Goal: Information Seeking & Learning: Find specific fact

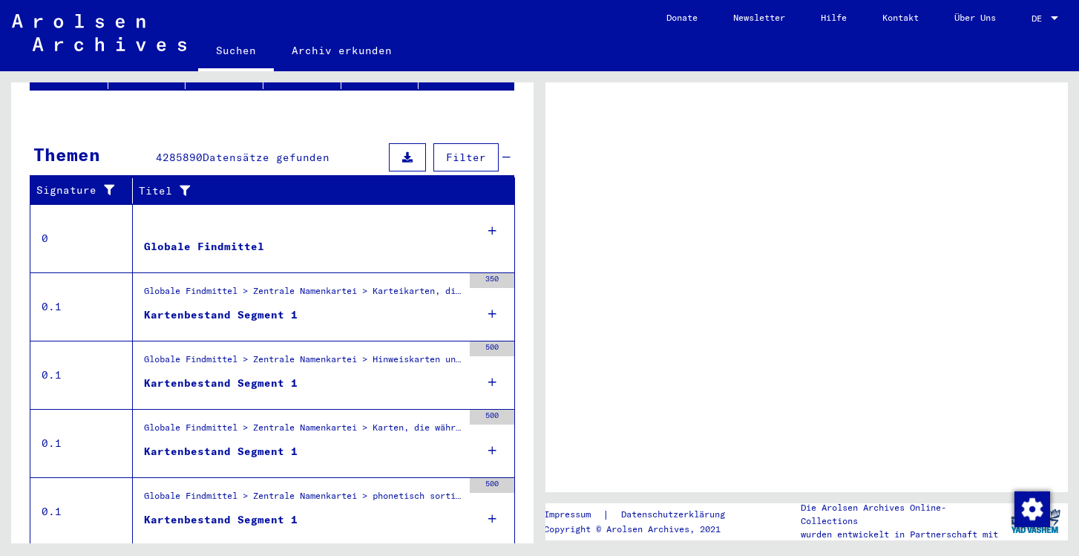
scroll to position [257, 0]
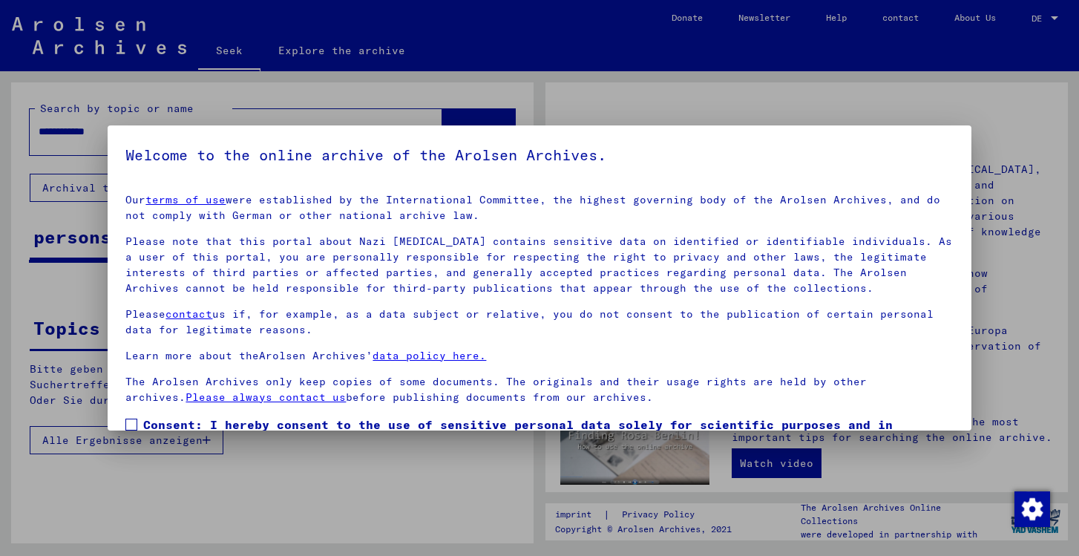
scroll to position [91, 0]
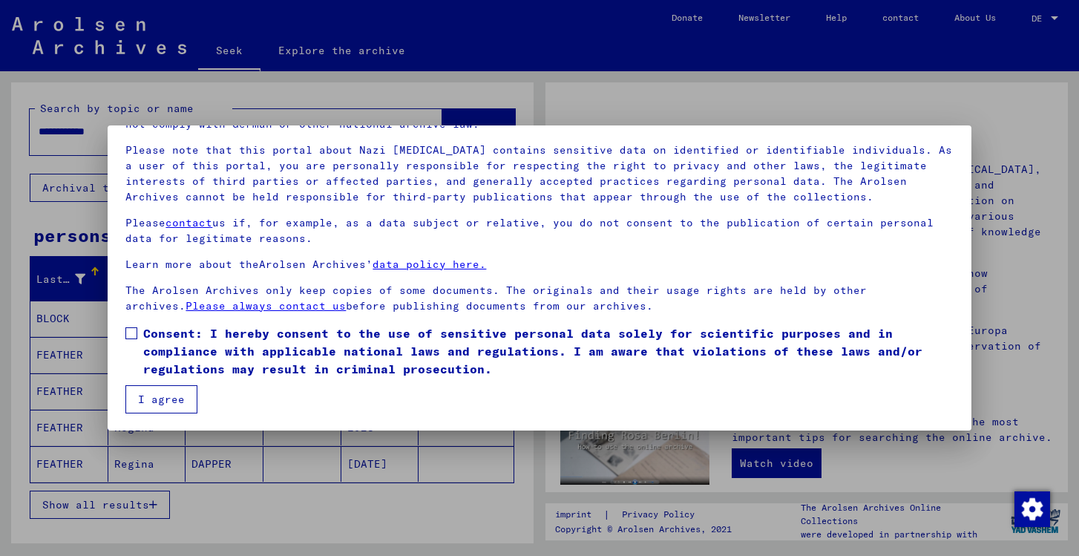
click at [131, 334] on span at bounding box center [131, 333] width 12 height 12
click at [166, 399] on font "I agree" at bounding box center [161, 399] width 47 height 13
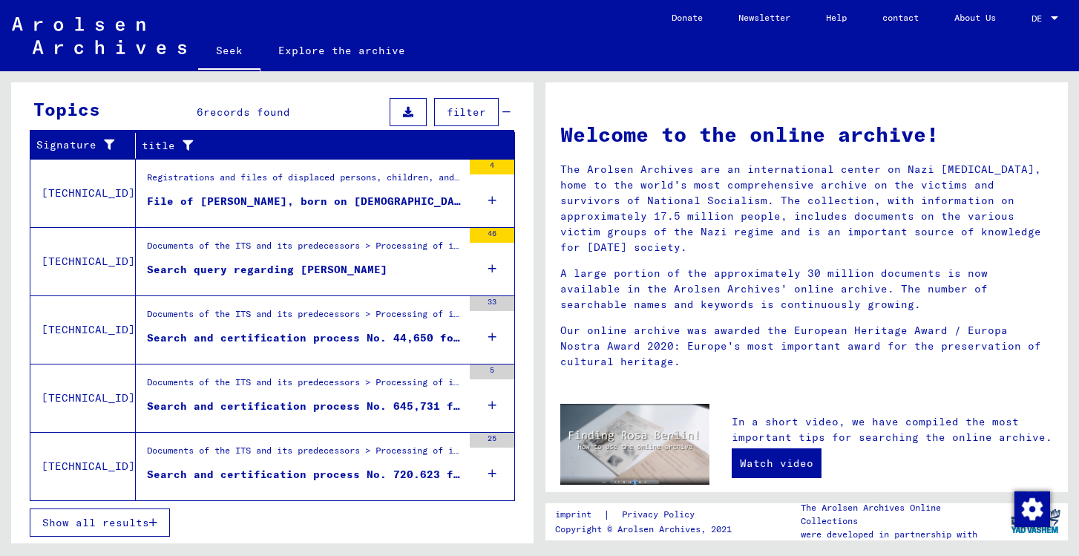
scroll to position [482, 0]
click at [150, 520] on icon "button" at bounding box center [153, 522] width 8 height 10
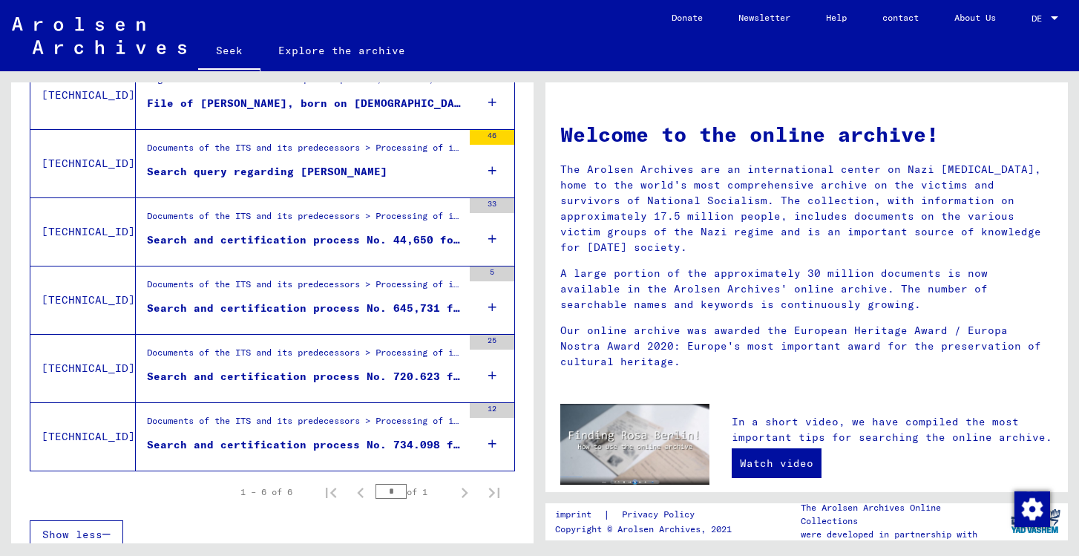
scroll to position [324, 0]
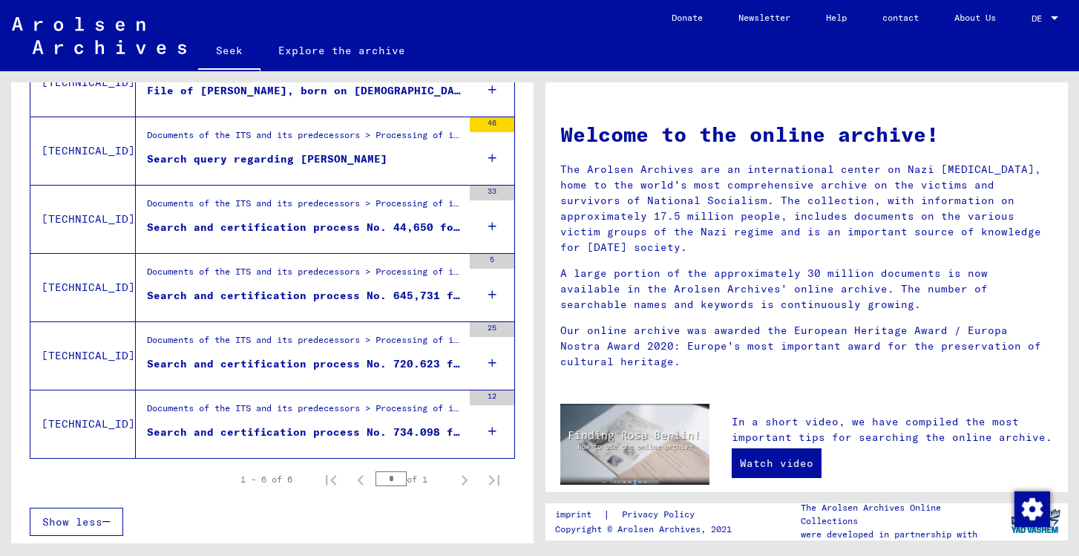
click at [235, 429] on font "Search and certification process No. 734.098 for OSTERJUNG, [PERSON_NAME] [DEMO…" at bounding box center [454, 431] width 614 height 13
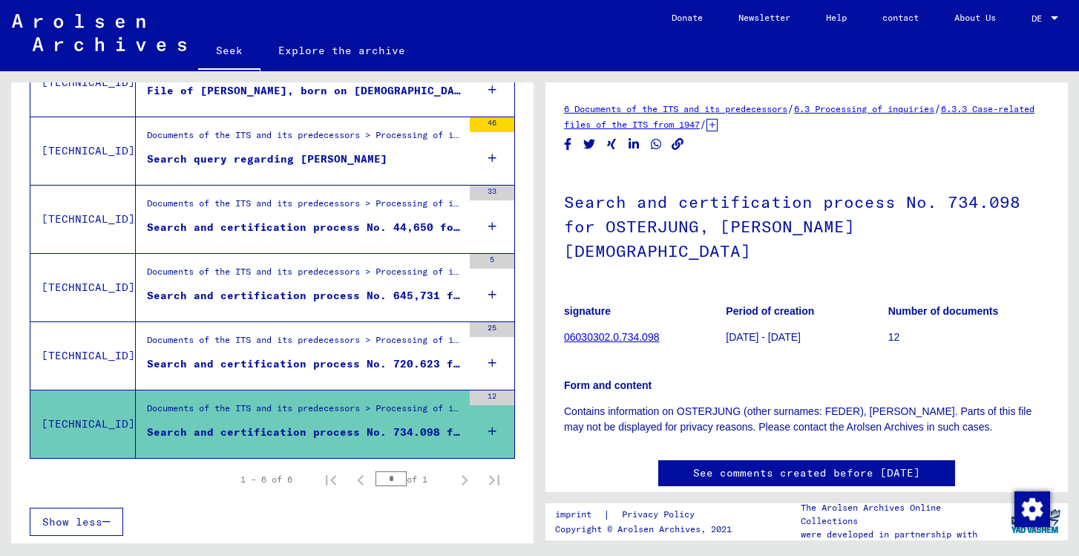
click at [240, 367] on font "Search and certification process No. 720.623 for [PERSON_NAME] born [DEMOGRAPHI…" at bounding box center [434, 363] width 574 height 13
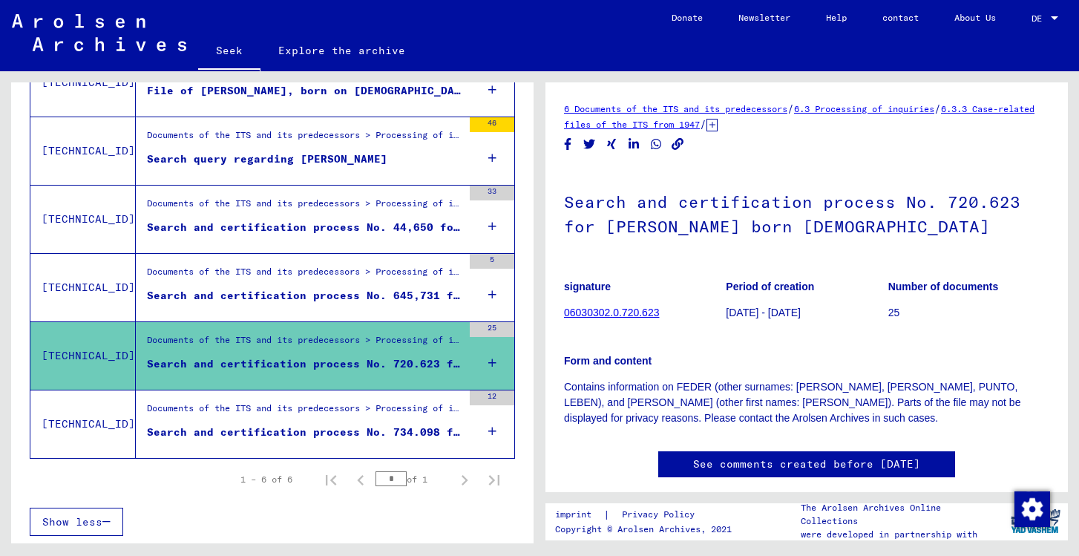
click at [269, 296] on font "Search and certification process No. 645,731 for [PERSON_NAME] born [DEMOGRAPHI…" at bounding box center [434, 295] width 574 height 13
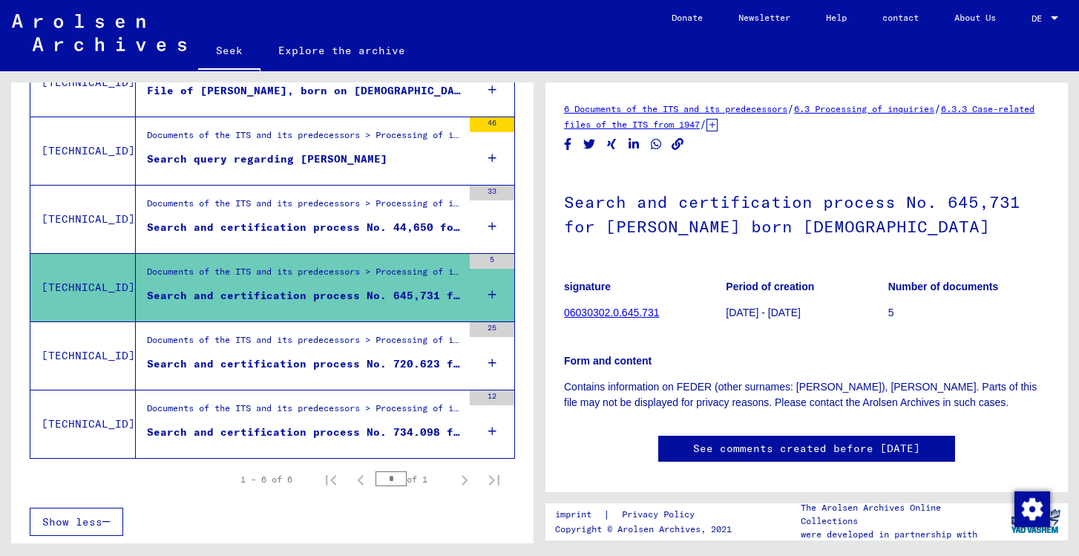
click at [290, 213] on div "Documents of the ITS and its predecessors > Processing of inquiries > Case-rela…" at bounding box center [304, 207] width 315 height 21
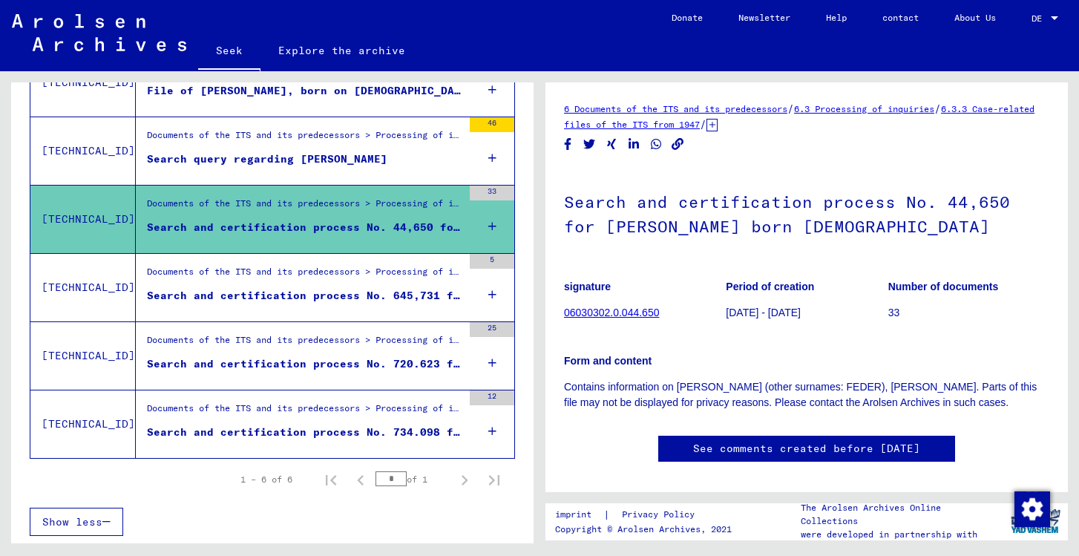
click at [294, 154] on font "Search query regarding [PERSON_NAME]" at bounding box center [267, 158] width 240 height 13
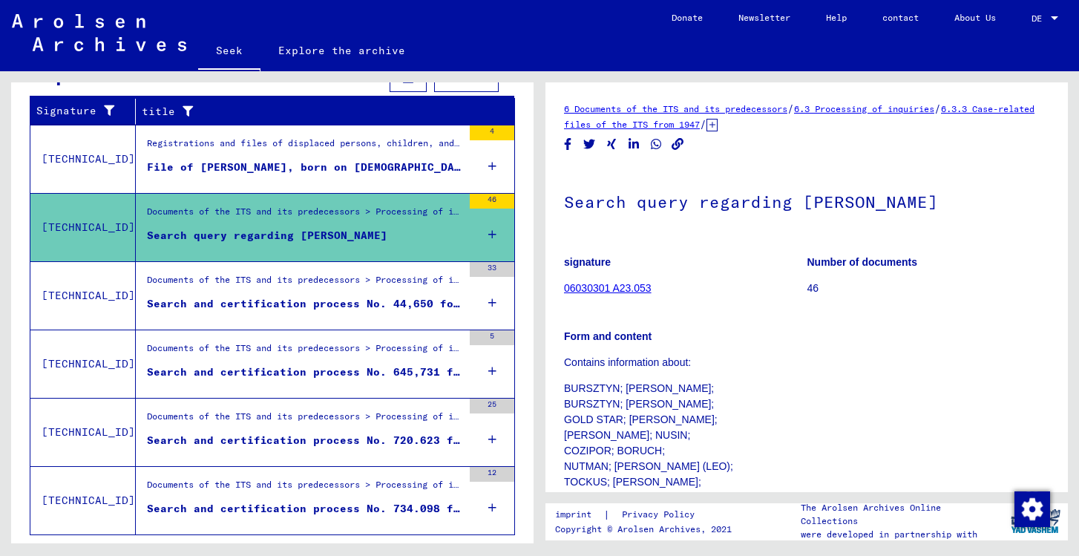
scroll to position [248, 0]
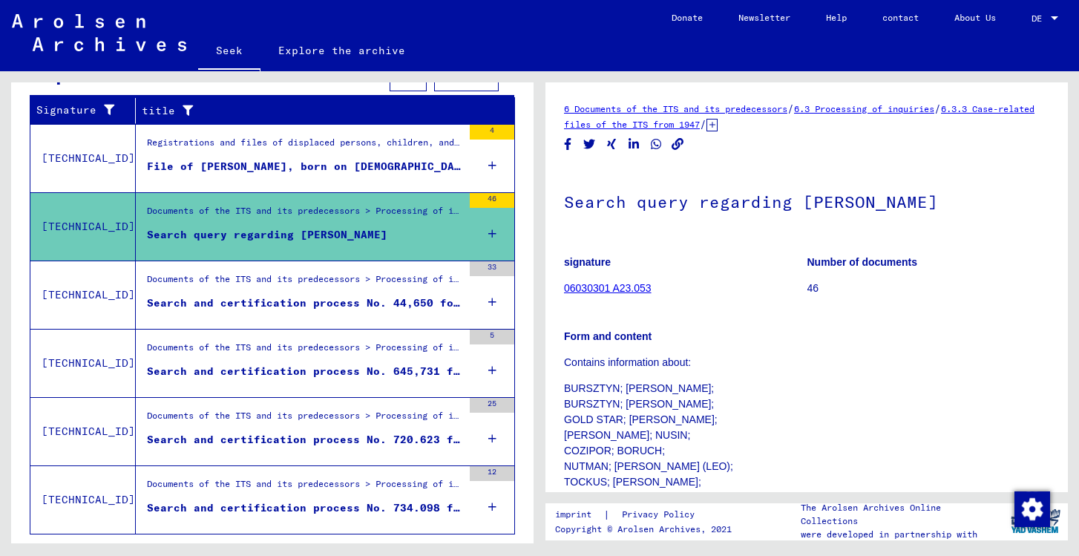
click at [294, 154] on div "Registrations and files of displaced persons, children, and missing persons > S…" at bounding box center [304, 146] width 315 height 21
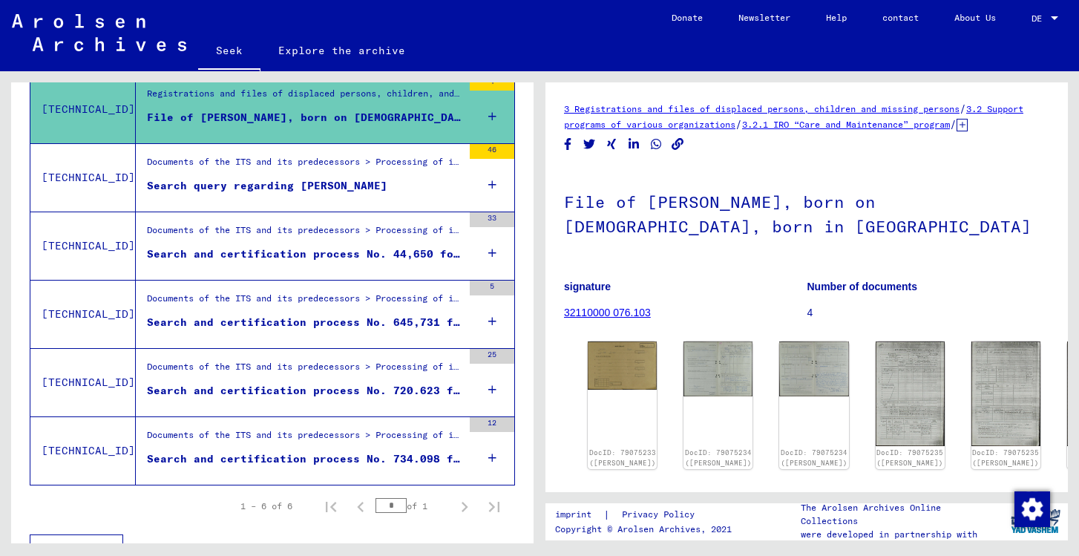
scroll to position [295, 0]
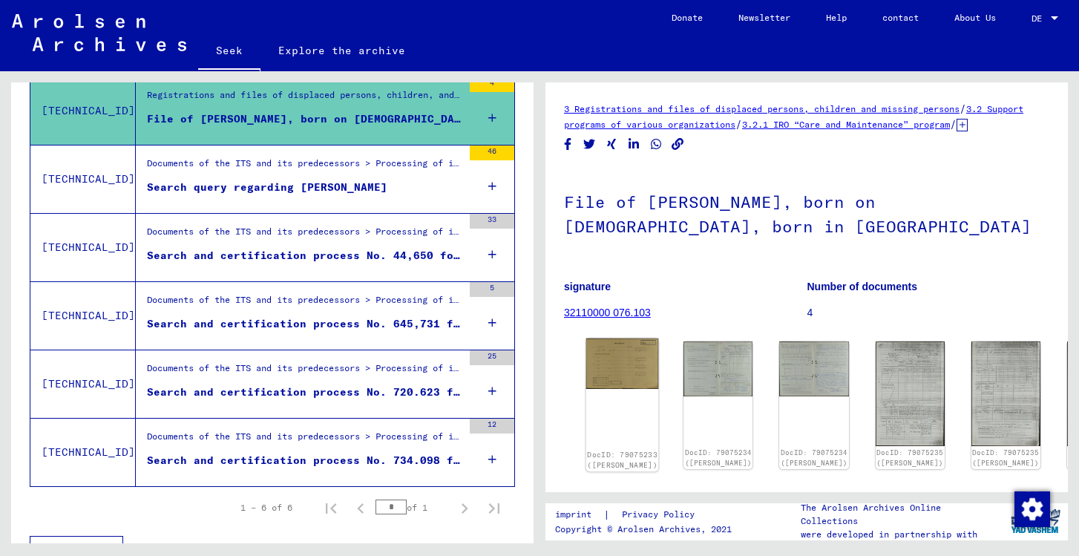
click at [608, 384] on img at bounding box center [622, 363] width 73 height 50
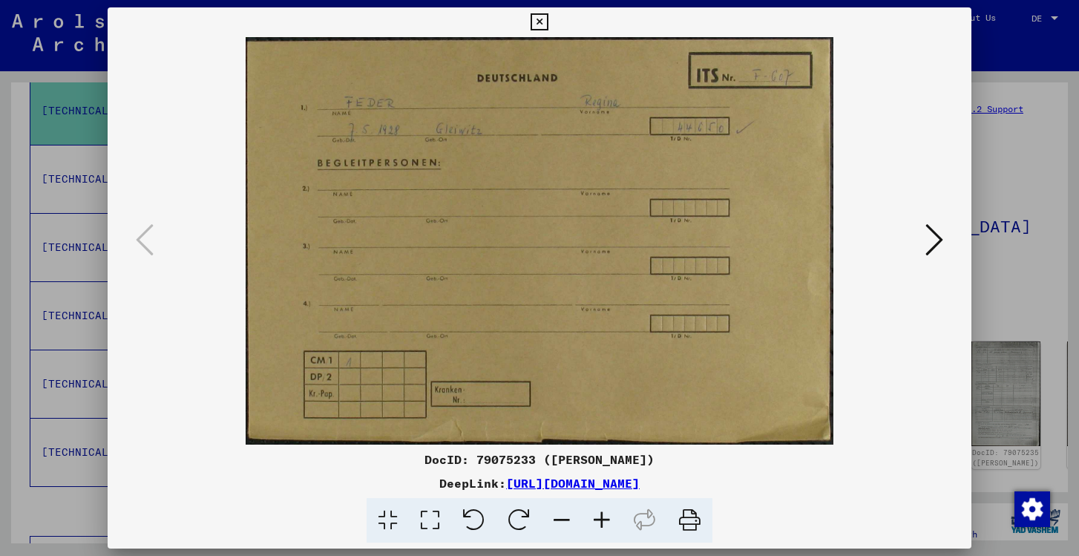
click at [936, 236] on icon at bounding box center [934, 240] width 18 height 36
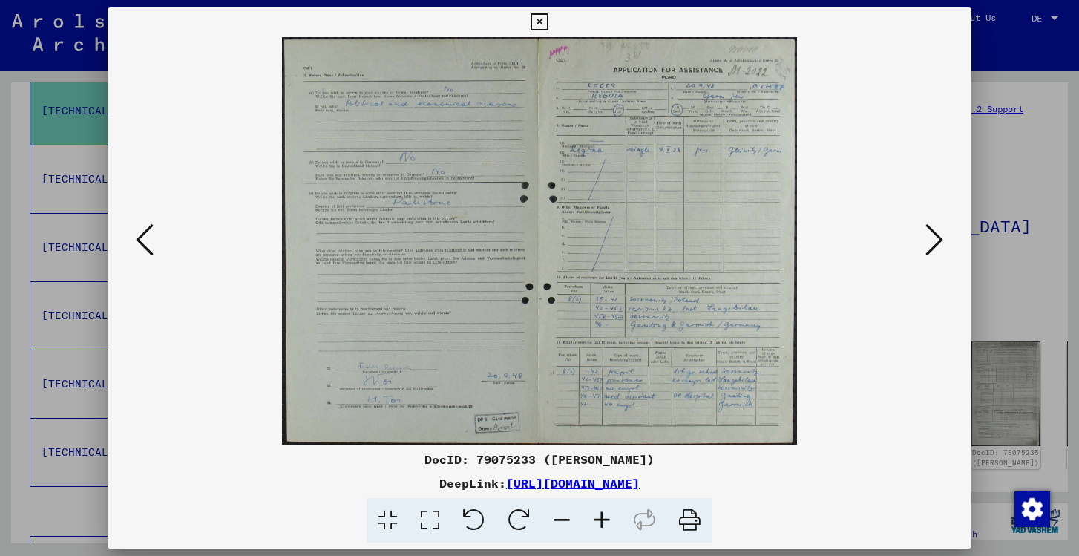
click at [931, 244] on icon at bounding box center [934, 240] width 18 height 36
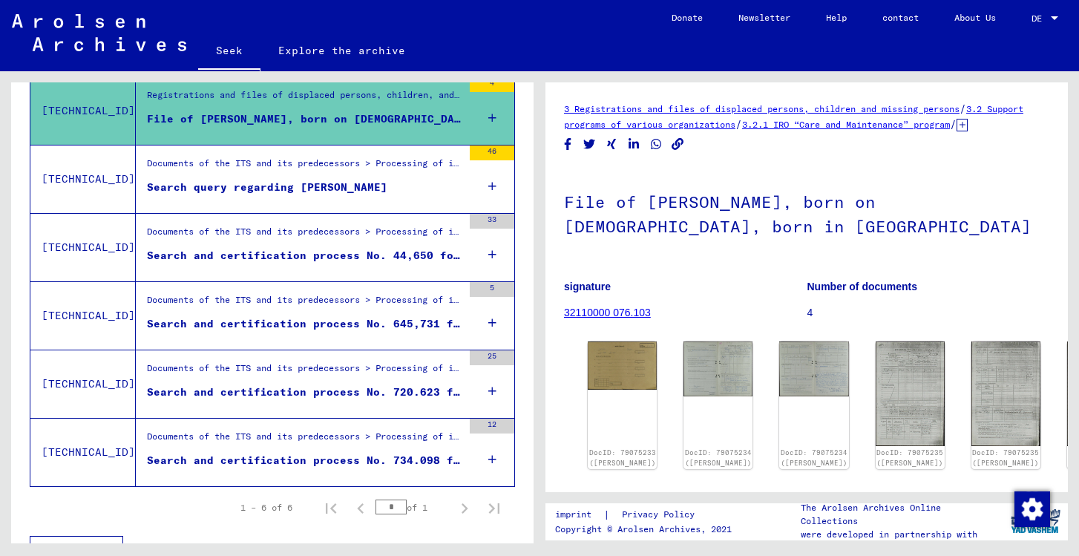
click at [329, 255] on font "Search and certification process No. 44,650 for [PERSON_NAME] born [DEMOGRAPHIC…" at bounding box center [430, 255] width 567 height 13
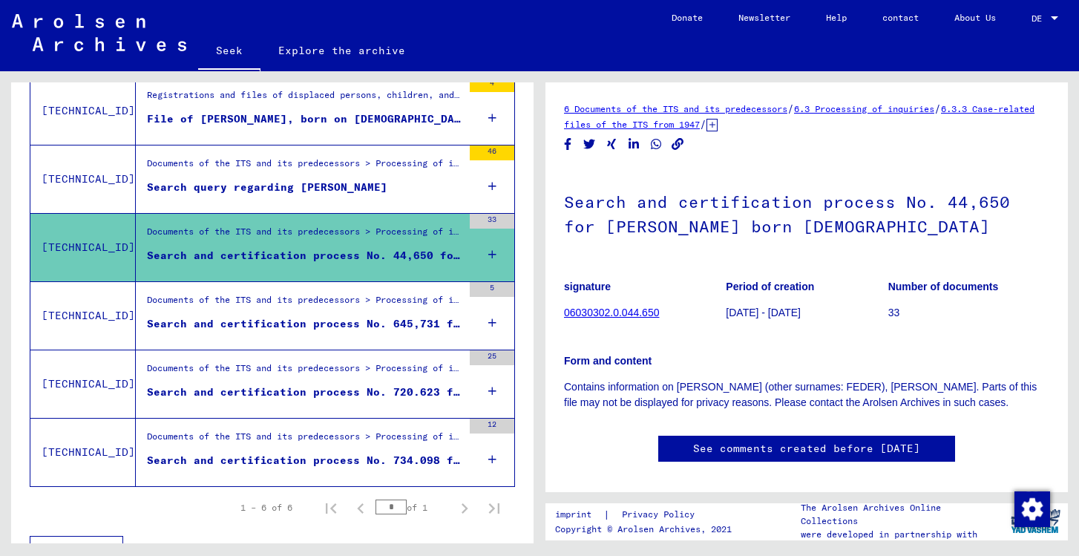
scroll to position [324, 0]
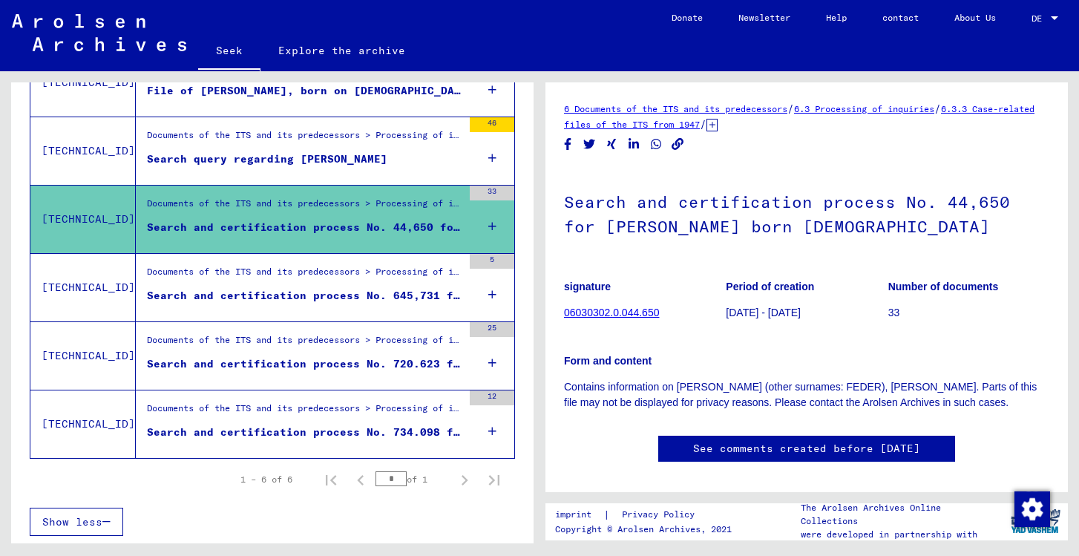
click at [335, 277] on div "Documents of the ITS and its predecessors > Processing of inquiries > Case-rela…" at bounding box center [304, 275] width 315 height 21
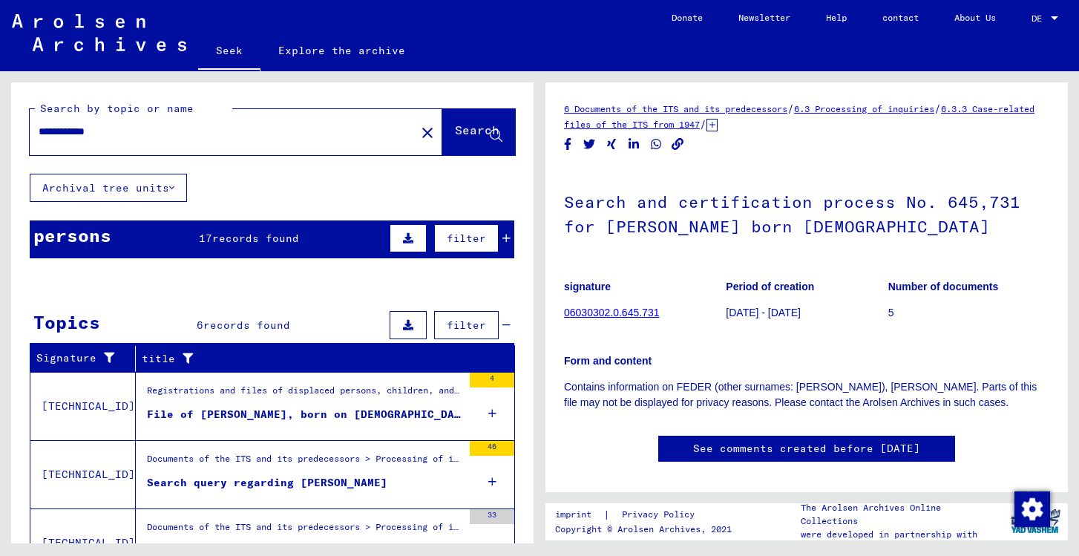
click at [96, 127] on input "**********" at bounding box center [223, 132] width 368 height 16
type input "**********"
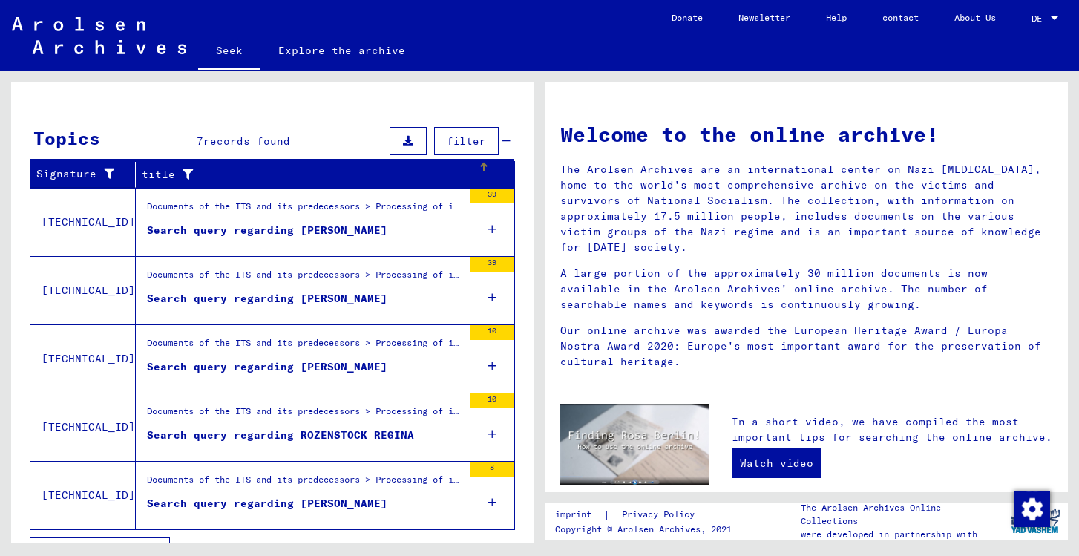
scroll to position [214, 0]
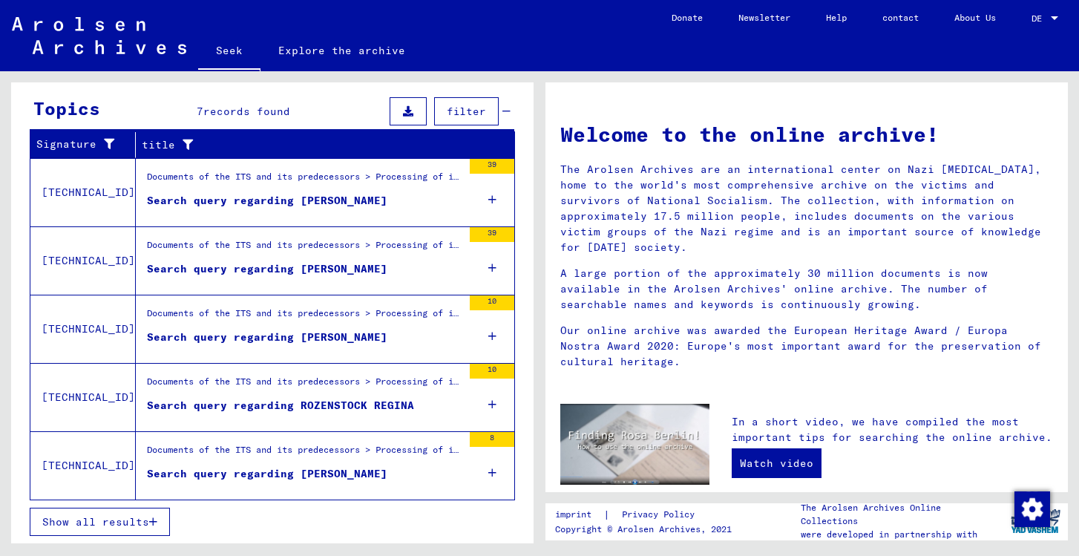
click at [151, 522] on icon "button" at bounding box center [153, 522] width 8 height 10
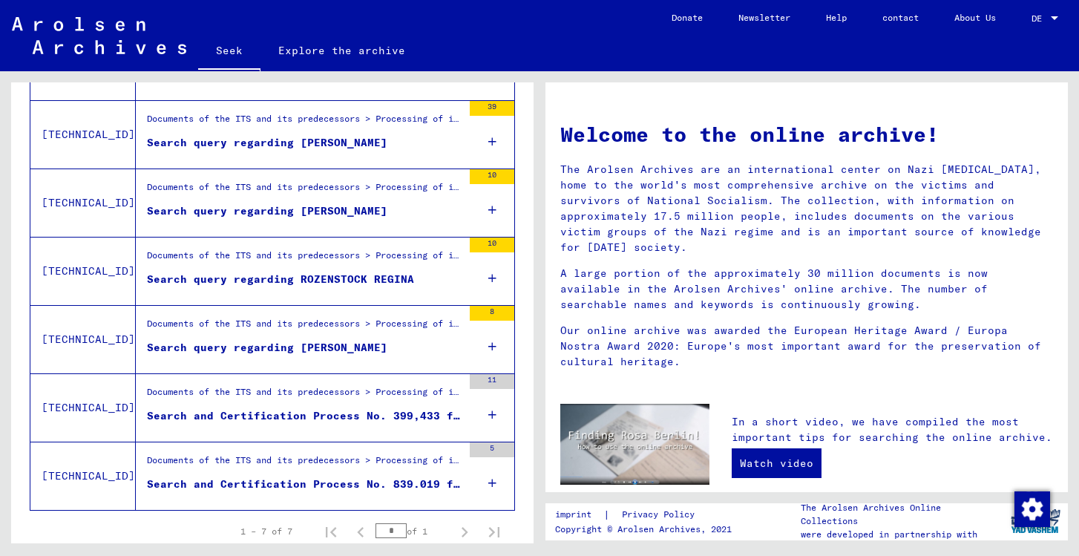
click at [190, 411] on font "Search and Certification Process No. 399,433 for [PERSON_NAME] born [DEMOGRAPHI…" at bounding box center [434, 415] width 574 height 13
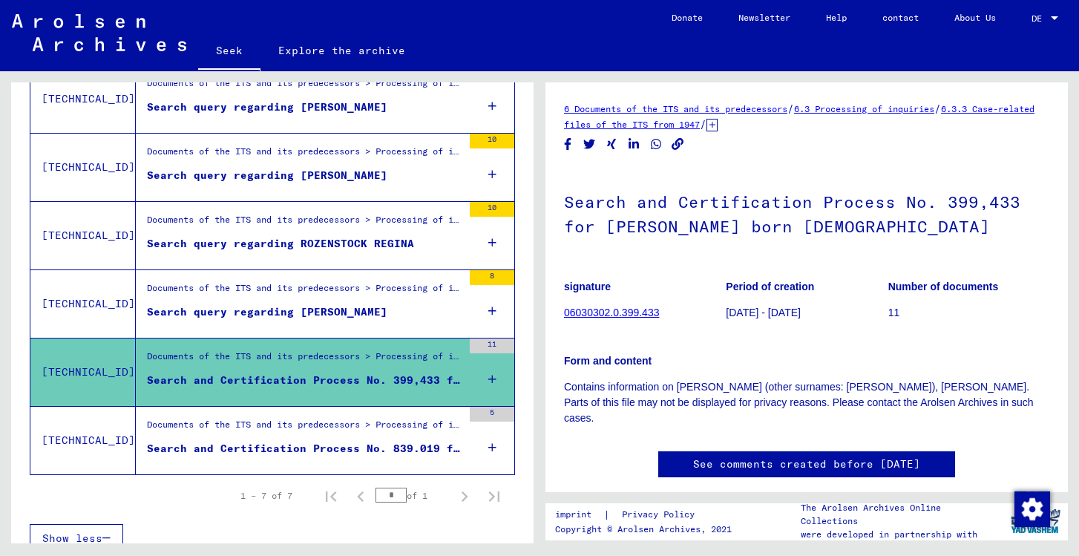
scroll to position [392, 0]
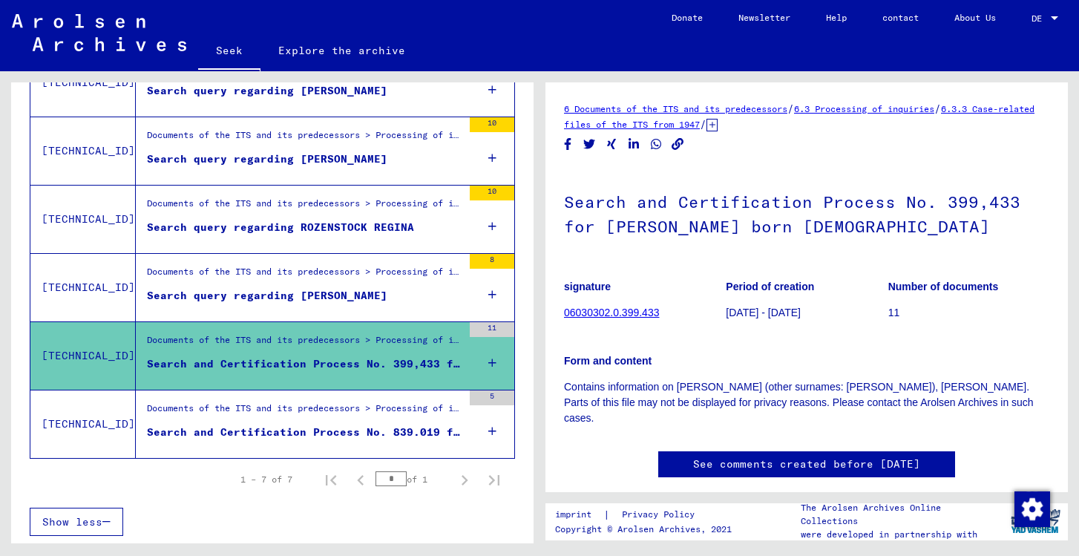
click at [603, 317] on font "06030302.0.399.433" at bounding box center [611, 313] width 95 height 12
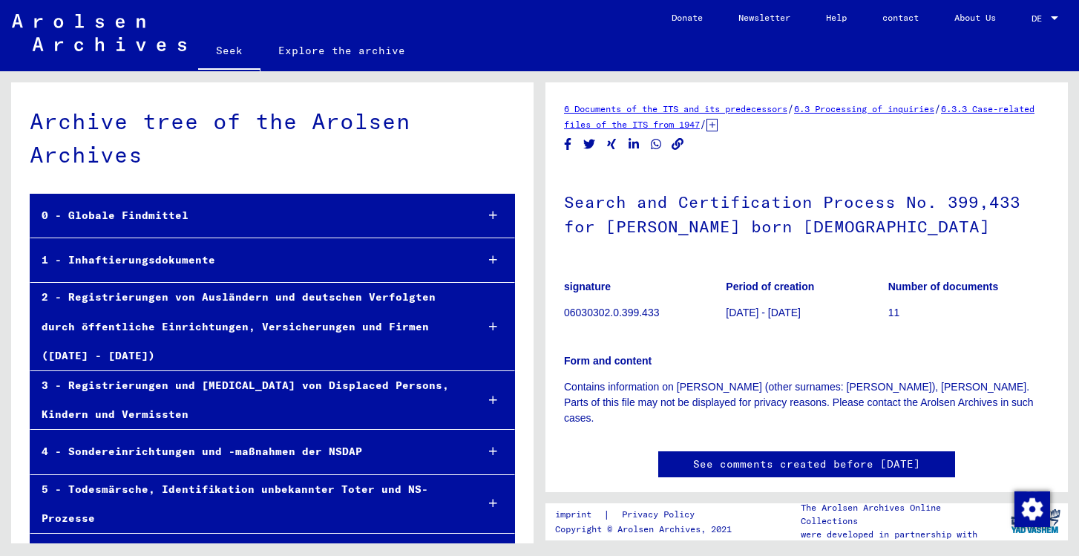
scroll to position [49036, 0]
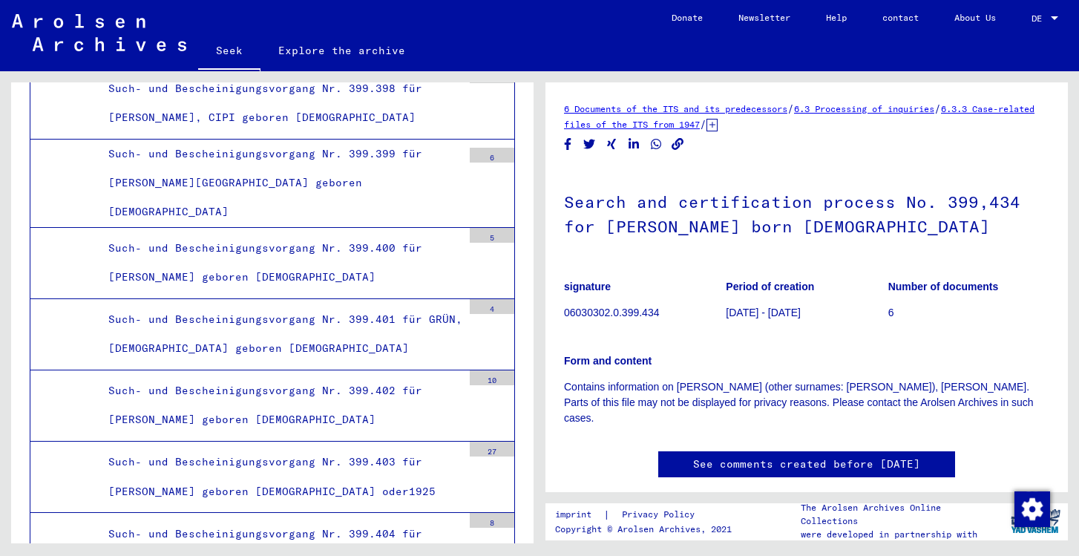
scroll to position [48504, 0]
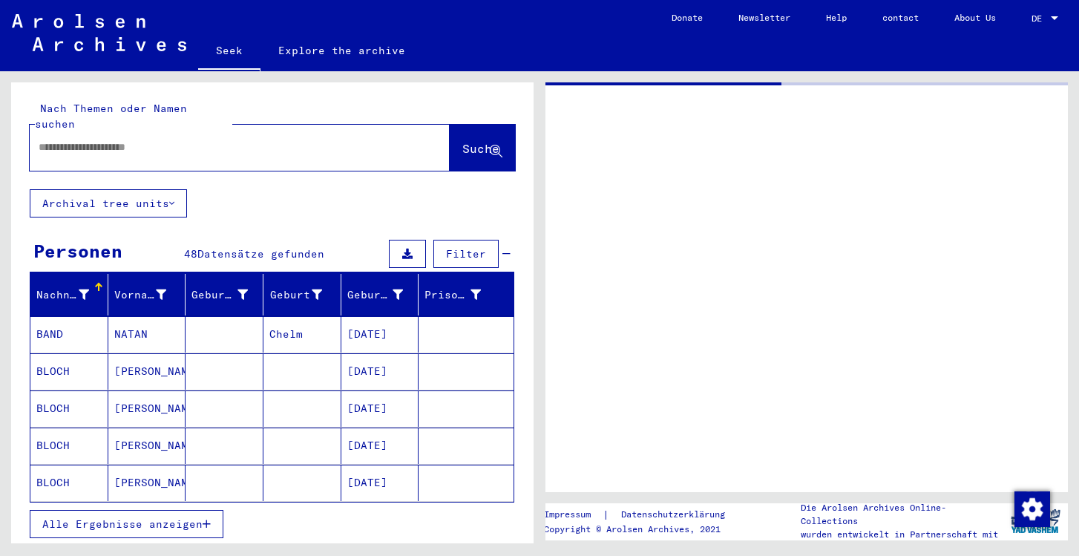
type input "*******"
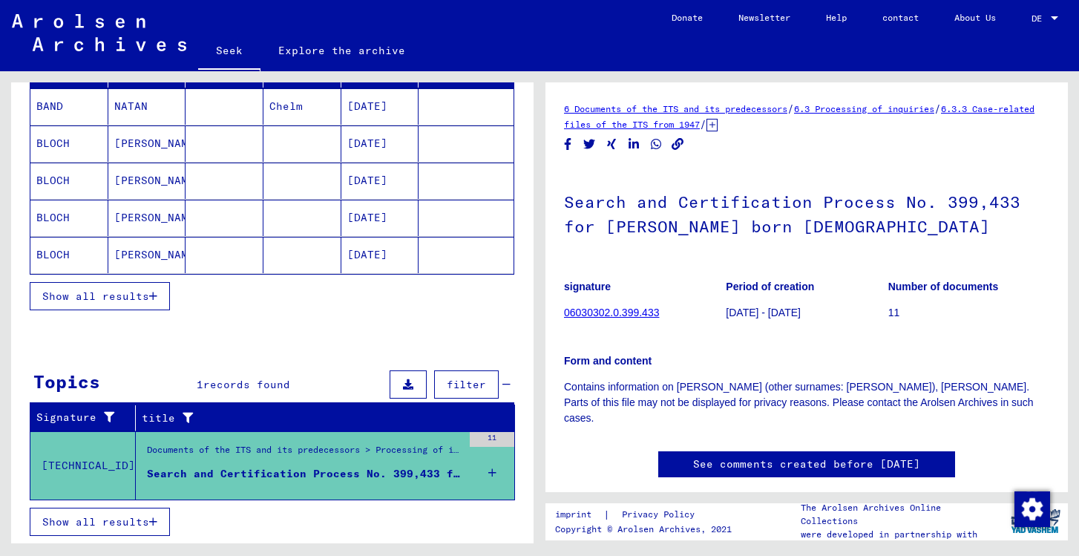
scroll to position [64, 0]
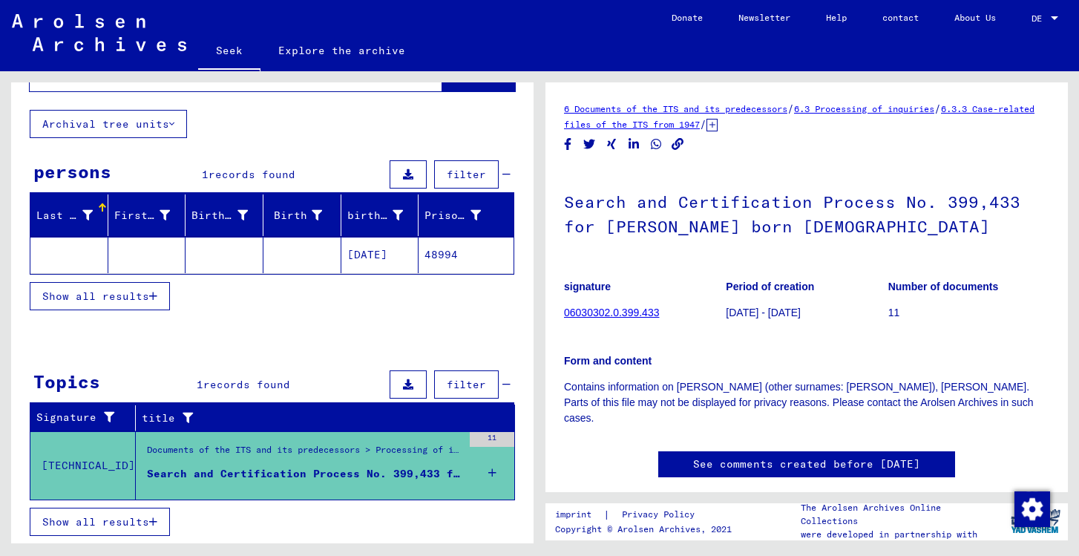
click at [159, 514] on button "Show all results" at bounding box center [100, 522] width 140 height 28
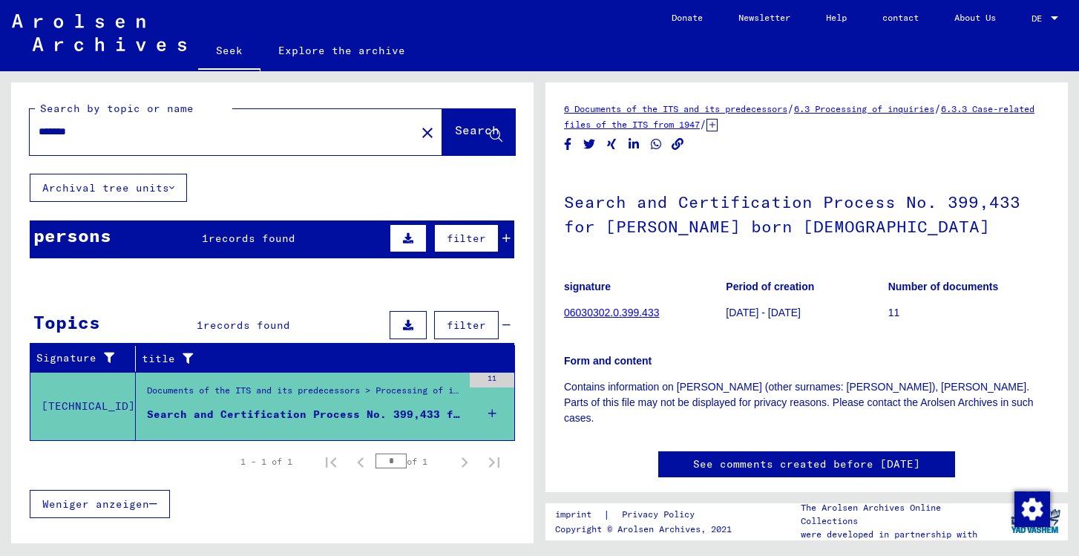
scroll to position [0, 0]
